Goal: Transaction & Acquisition: Obtain resource

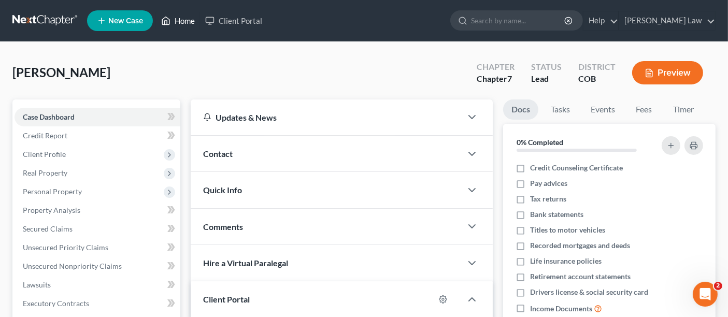
drag, startPoint x: 182, startPoint y: 16, endPoint x: 323, endPoint y: 130, distance: 181.0
click at [182, 16] on link "Home" at bounding box center [178, 20] width 44 height 19
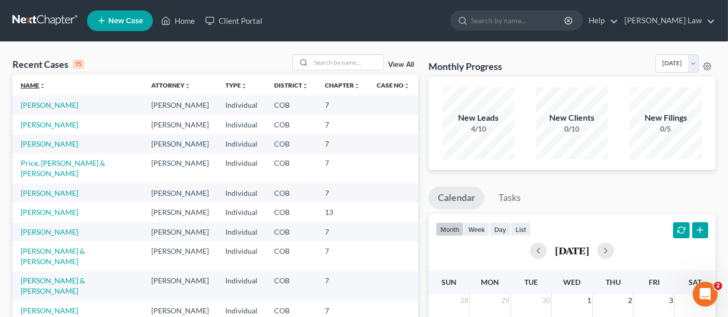
click at [30, 88] on link "Name unfold_more expand_more expand_less" at bounding box center [33, 85] width 25 height 8
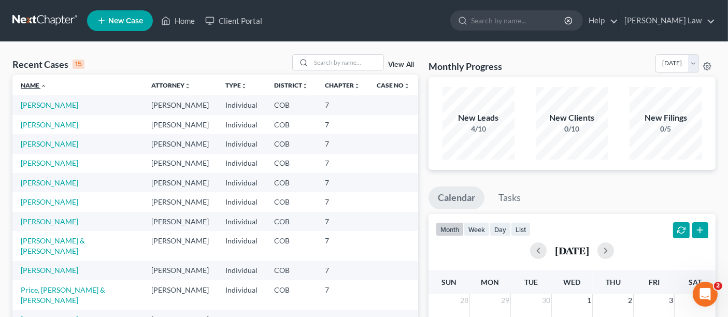
click at [30, 88] on link "Name unfold_more expand_more expand_less" at bounding box center [34, 85] width 26 height 8
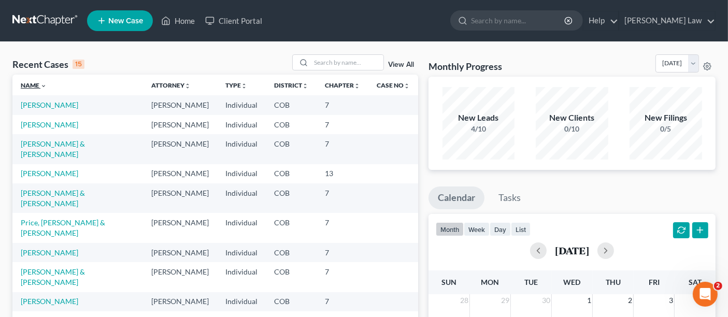
click at [30, 88] on link "Name unfold_more expand_more expand_less" at bounding box center [34, 85] width 26 height 8
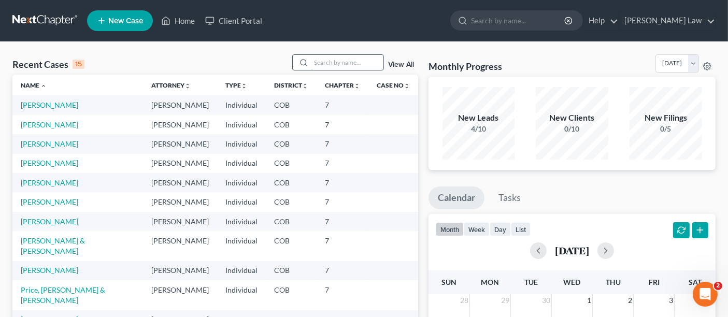
click at [333, 58] on input "search" at bounding box center [347, 62] width 73 height 15
type input "burger"
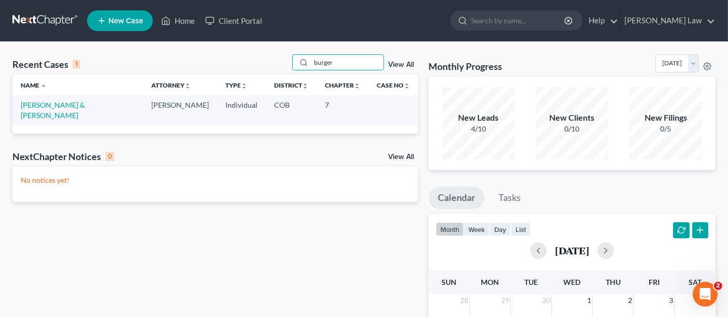
click at [36, 111] on td "[PERSON_NAME] & [PERSON_NAME]" at bounding box center [77, 110] width 131 height 30
click at [36, 101] on link "[PERSON_NAME] & [PERSON_NAME]" at bounding box center [53, 110] width 64 height 19
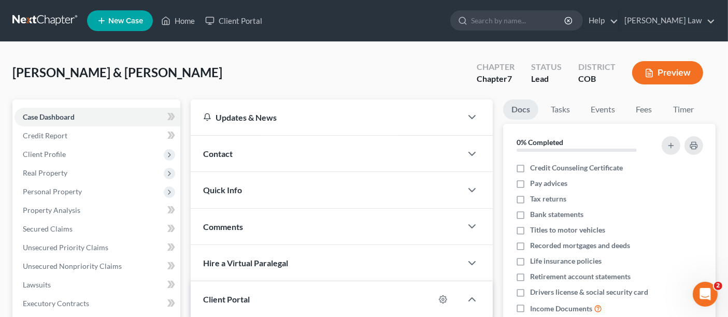
scroll to position [232, 0]
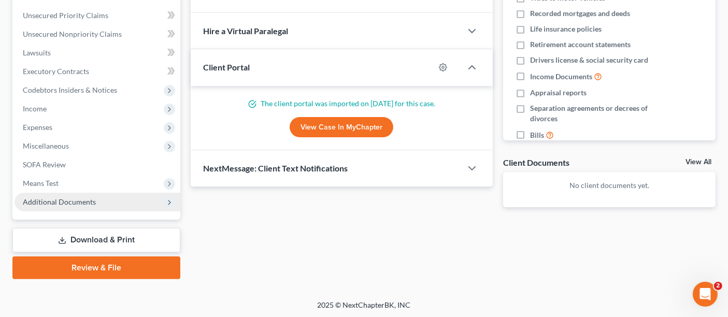
click at [96, 205] on span "Additional Documents" at bounding box center [98, 202] width 166 height 19
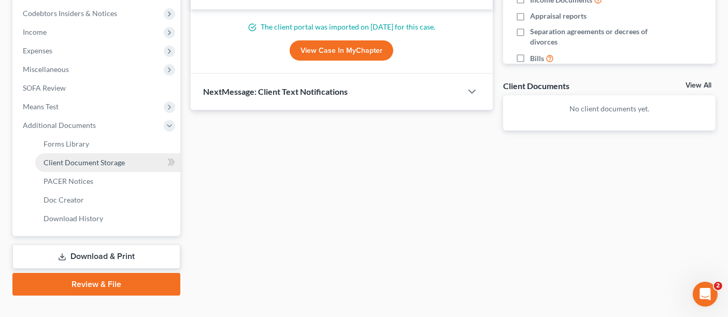
scroll to position [326, 0]
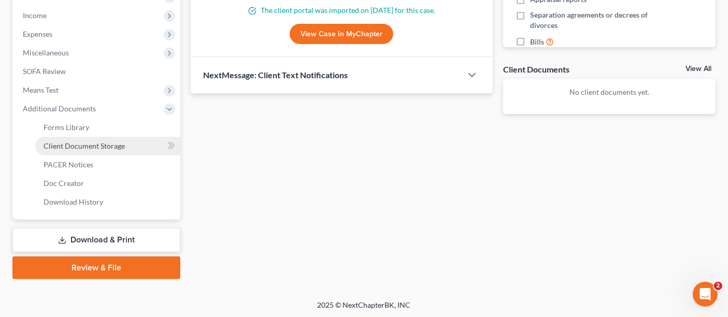
click at [96, 241] on link "Download & Print" at bounding box center [96, 240] width 168 height 24
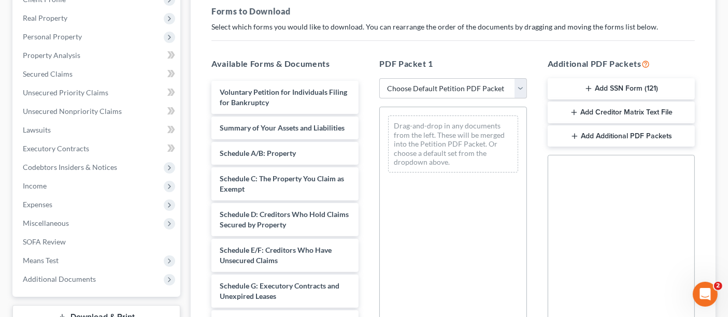
scroll to position [173, 0]
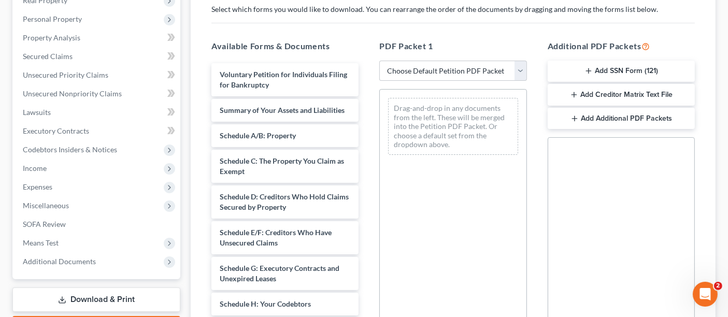
click at [596, 73] on button "Add SSN Form (121)" at bounding box center [621, 72] width 147 height 22
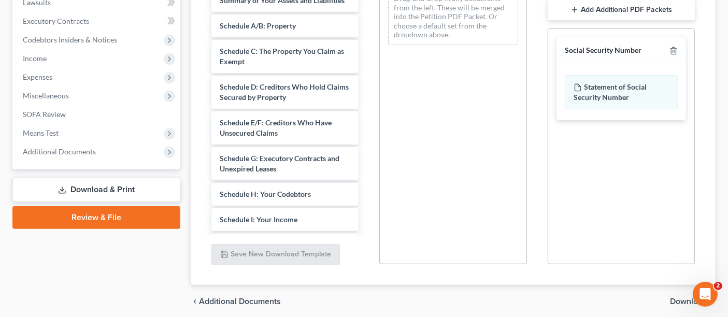
scroll to position [321, 0]
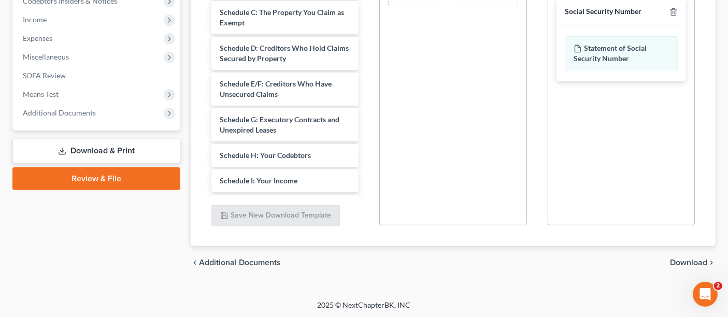
click at [705, 261] on span "Download" at bounding box center [688, 263] width 37 height 8
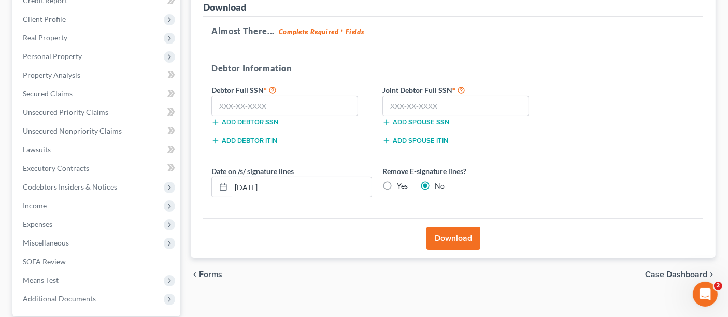
scroll to position [2, 0]
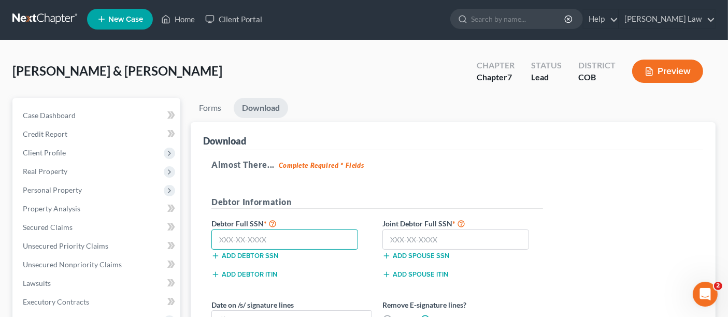
click at [273, 230] on input "text" at bounding box center [285, 240] width 147 height 21
type input "523-27-6768"
click at [421, 237] on input "text" at bounding box center [456, 240] width 147 height 21
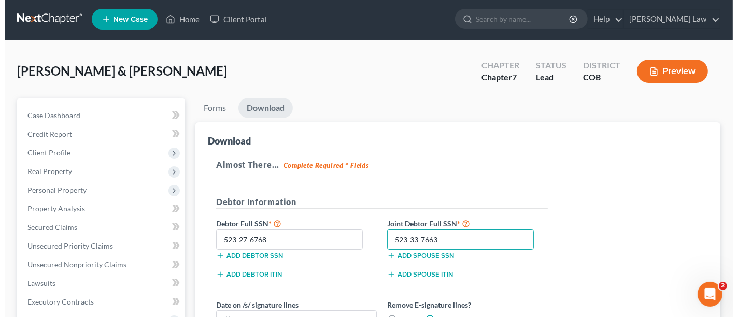
scroll to position [232, 0]
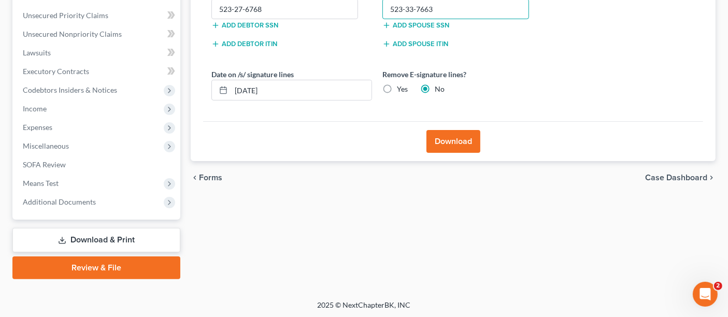
type input "523-33-7663"
click at [457, 140] on button "Download" at bounding box center [454, 141] width 54 height 23
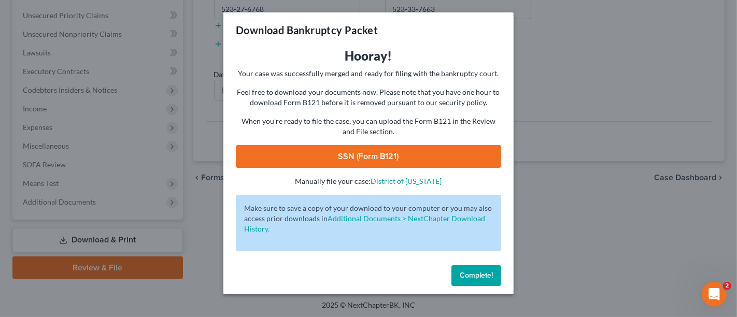
click at [358, 158] on link "SSN (Form B121)" at bounding box center [368, 156] width 265 height 23
